Goal: Find specific page/section: Find specific page/section

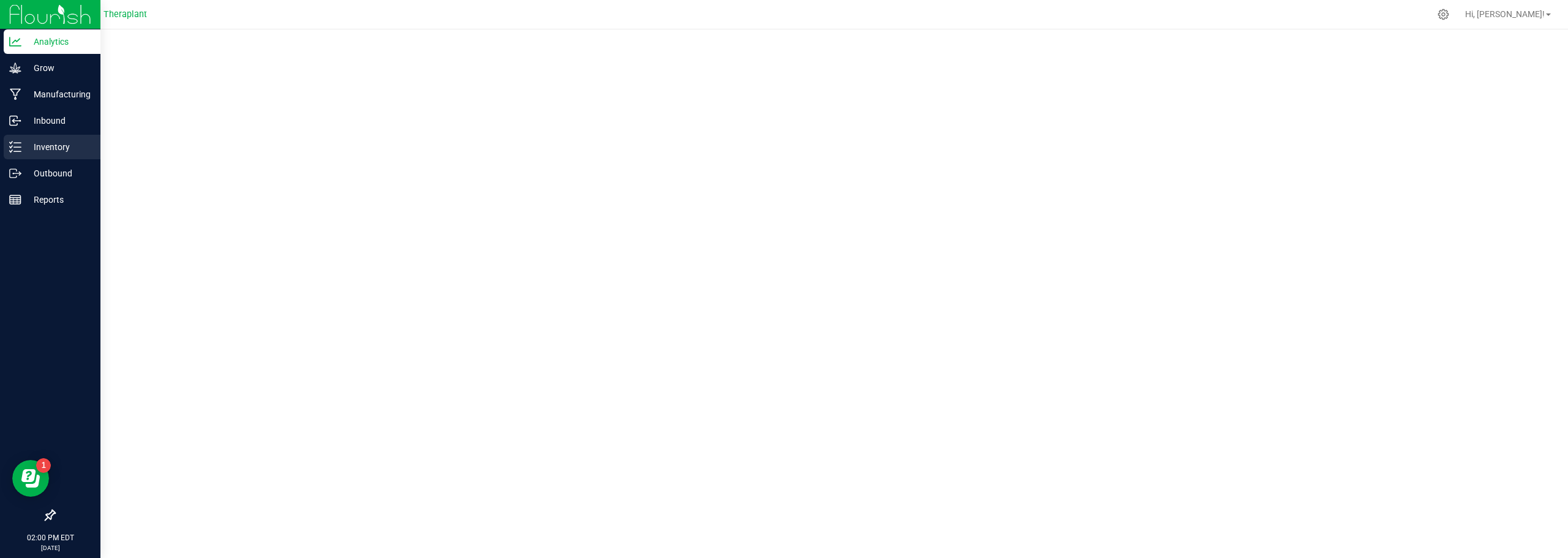
click at [32, 147] on p "Inventory" at bounding box center [58, 147] width 74 height 15
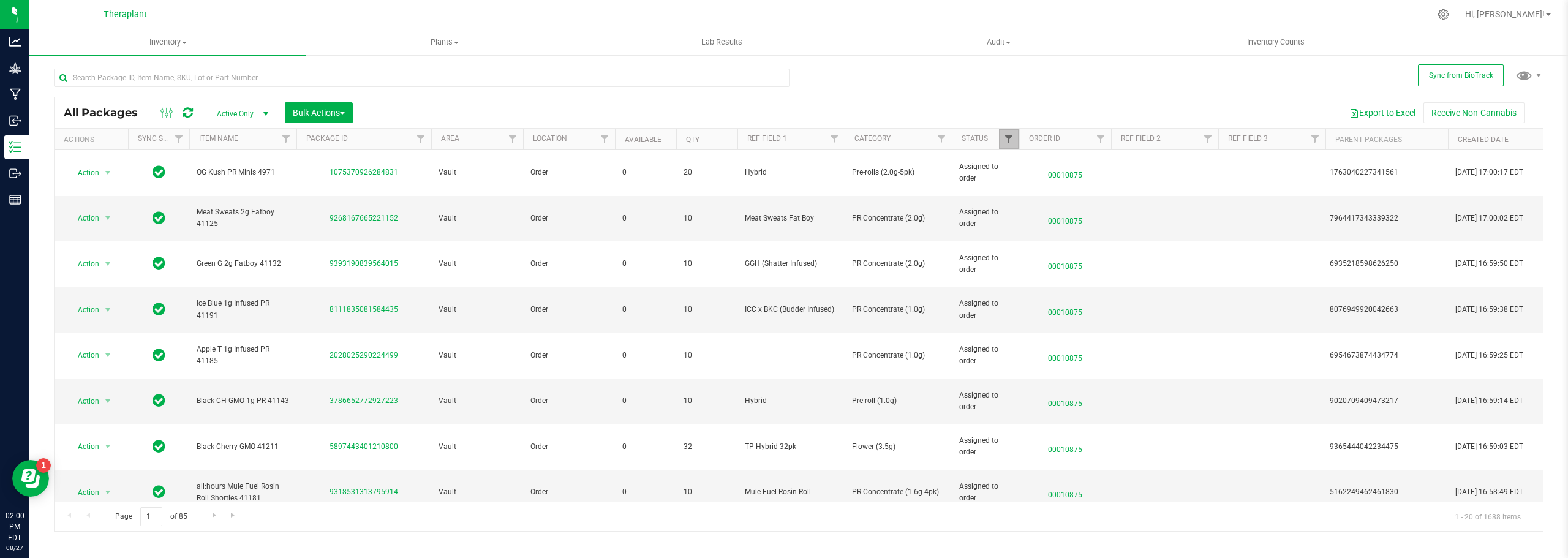
click at [1010, 141] on span "Filter" at bounding box center [1009, 139] width 10 height 10
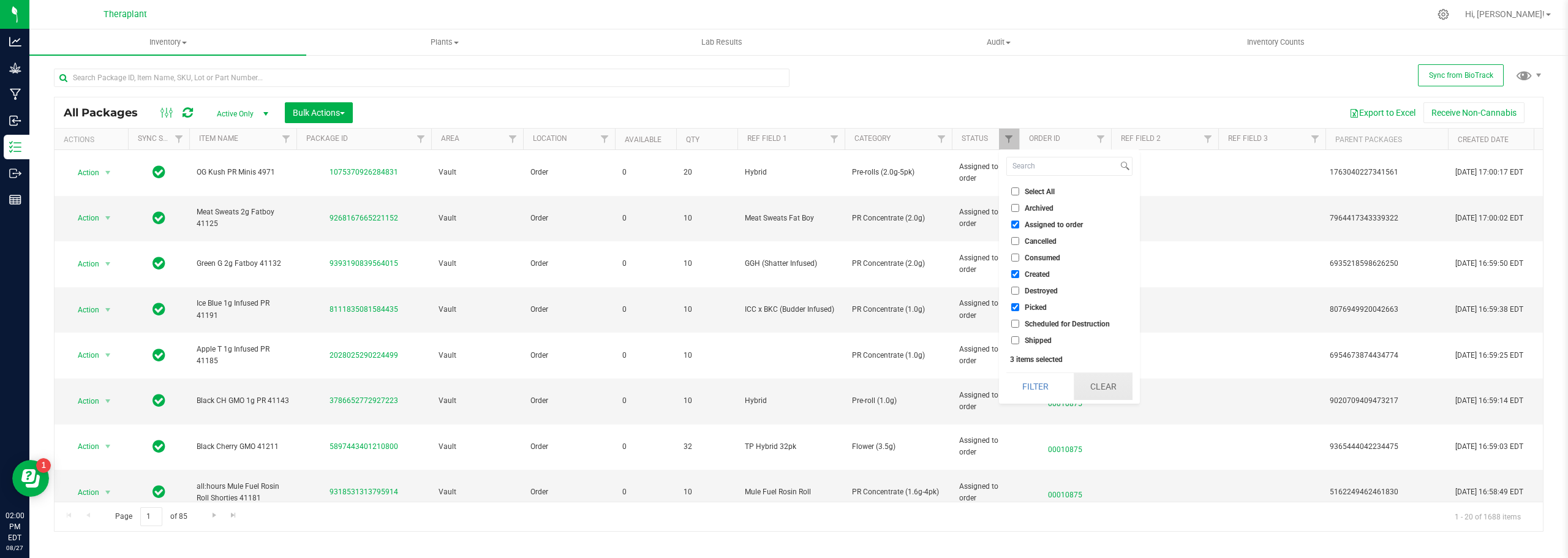
click at [1098, 378] on button "Clear" at bounding box center [1103, 386] width 59 height 27
